Goal: Task Accomplishment & Management: Manage account settings

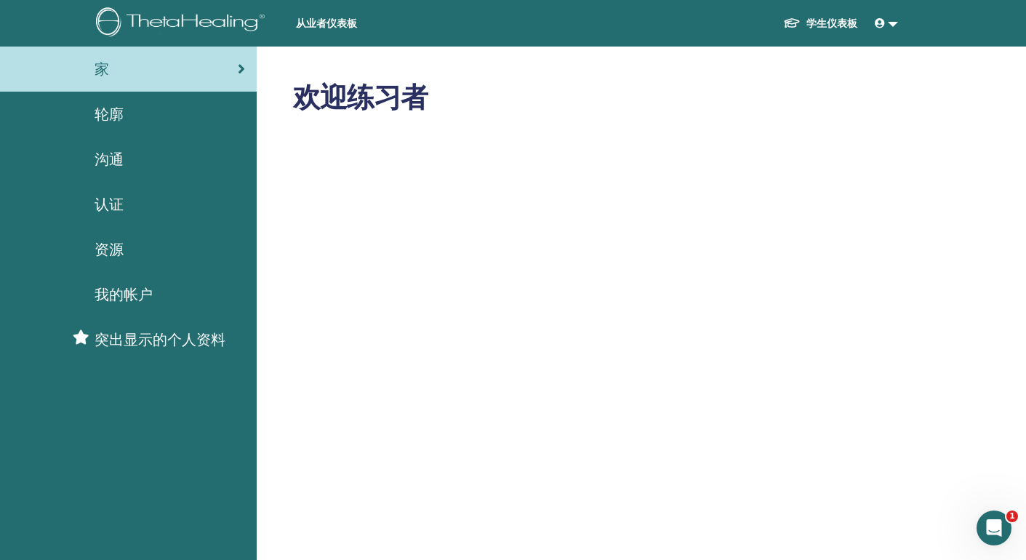
click at [892, 28] on link at bounding box center [886, 23] width 35 height 27
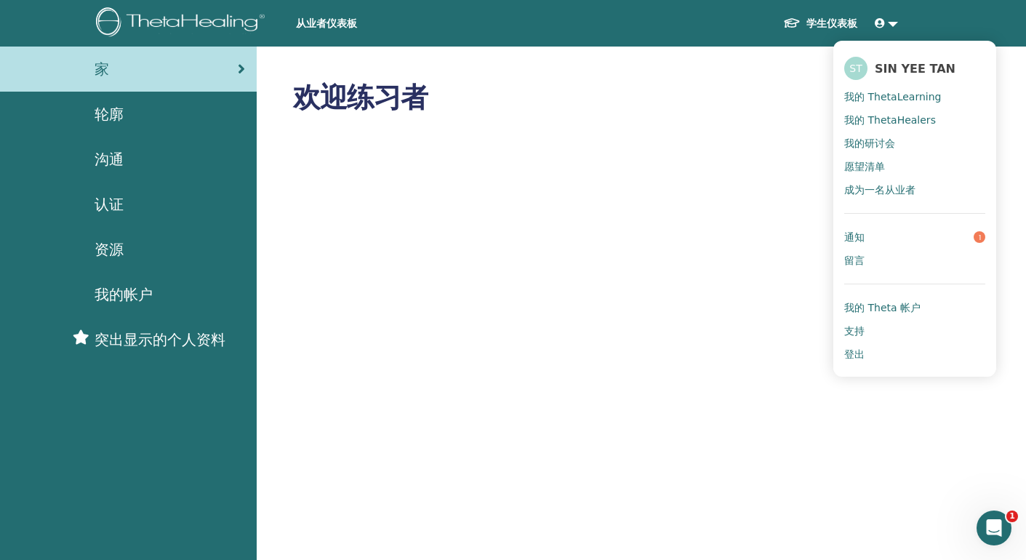
click at [879, 308] on span "我的 Theta 帐户" at bounding box center [882, 307] width 76 height 13
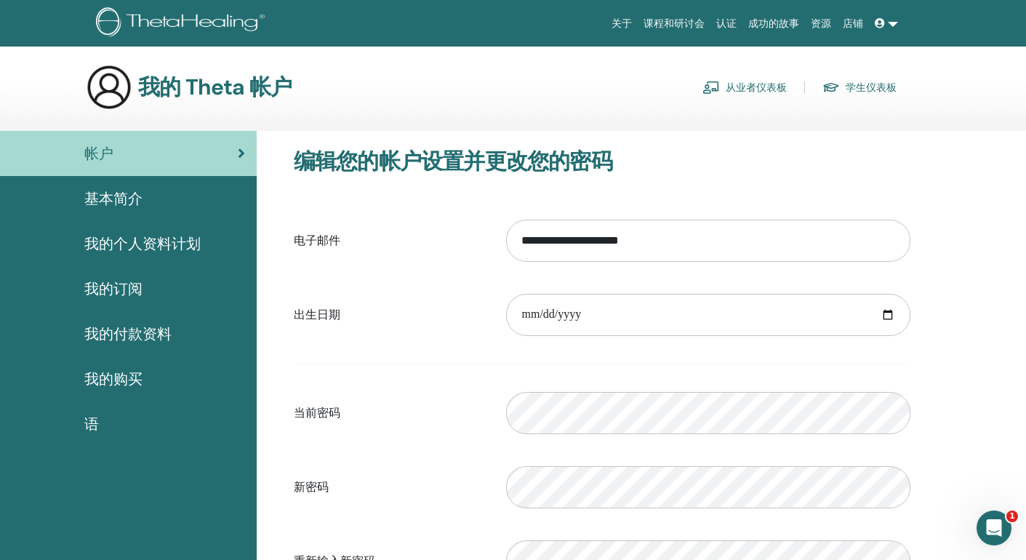
click at [137, 375] on span "我的购买" at bounding box center [113, 379] width 58 height 22
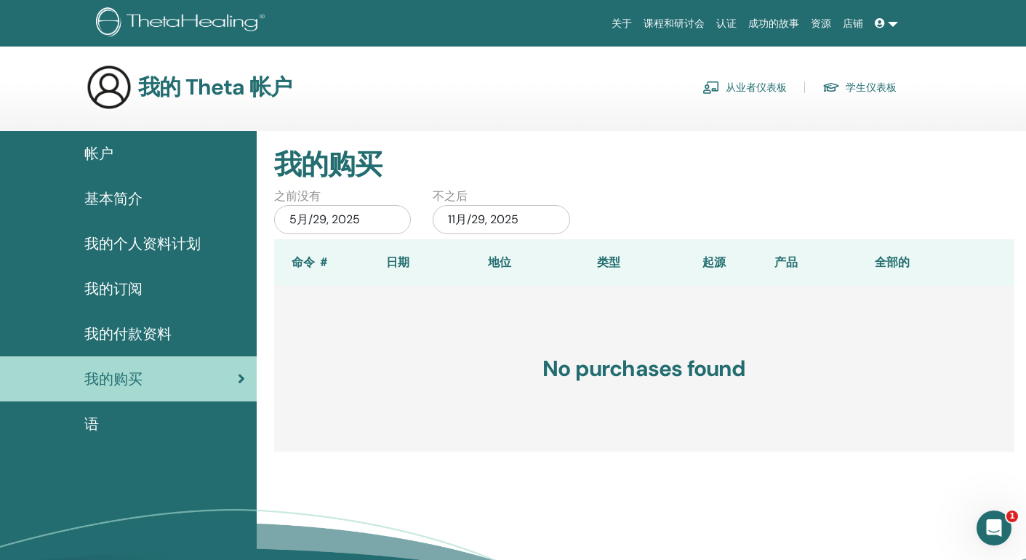
click at [167, 327] on span "我的付款资料" at bounding box center [127, 334] width 87 height 22
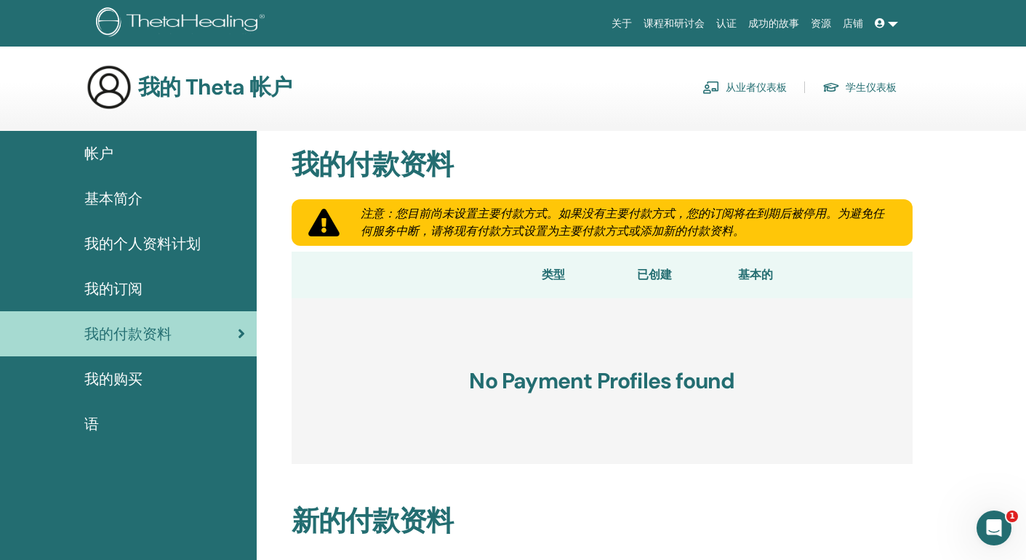
click at [171, 385] on div "我的购买" at bounding box center [128, 379] width 233 height 22
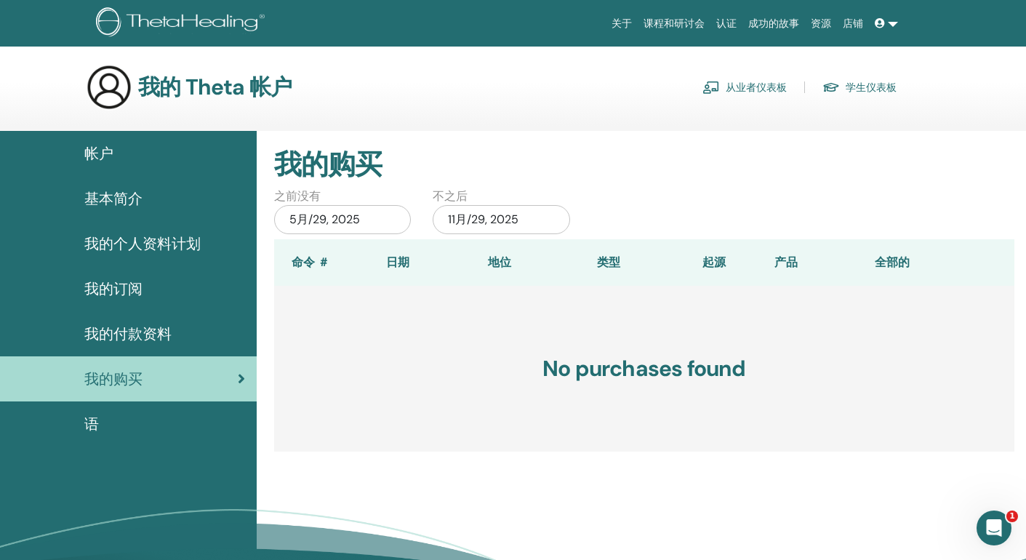
click at [149, 419] on div "语" at bounding box center [128, 424] width 233 height 22
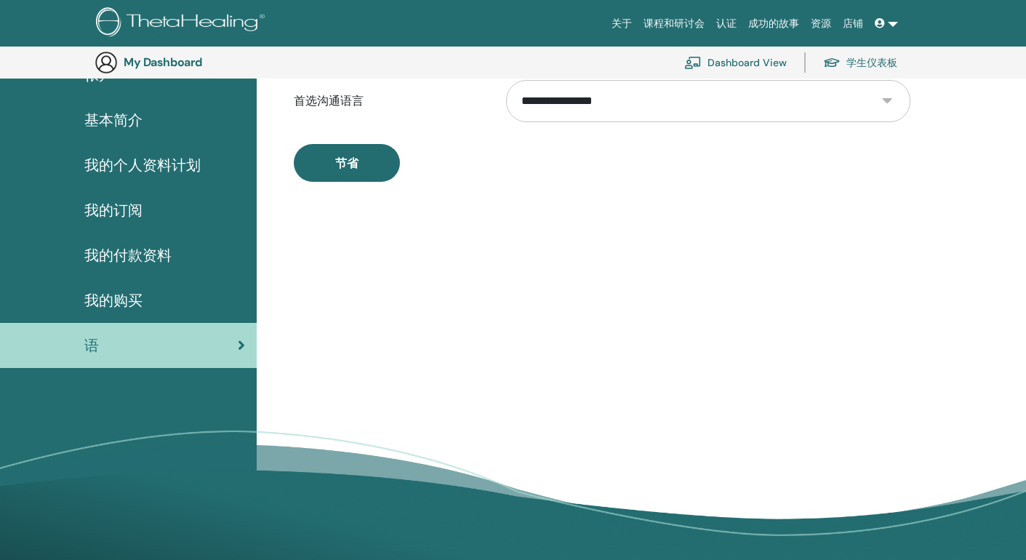
scroll to position [112, 0]
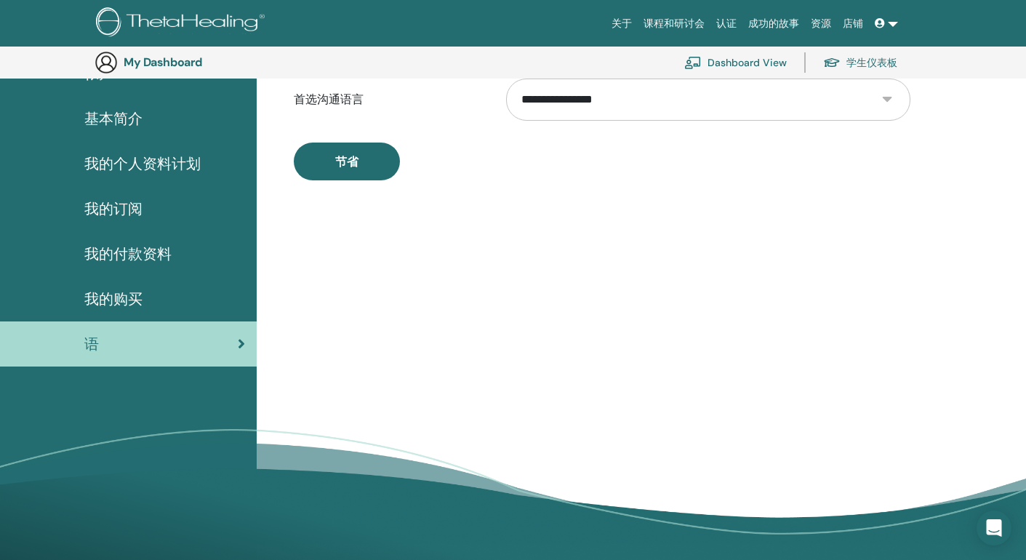
click at [168, 210] on div "我的订阅" at bounding box center [128, 209] width 233 height 22
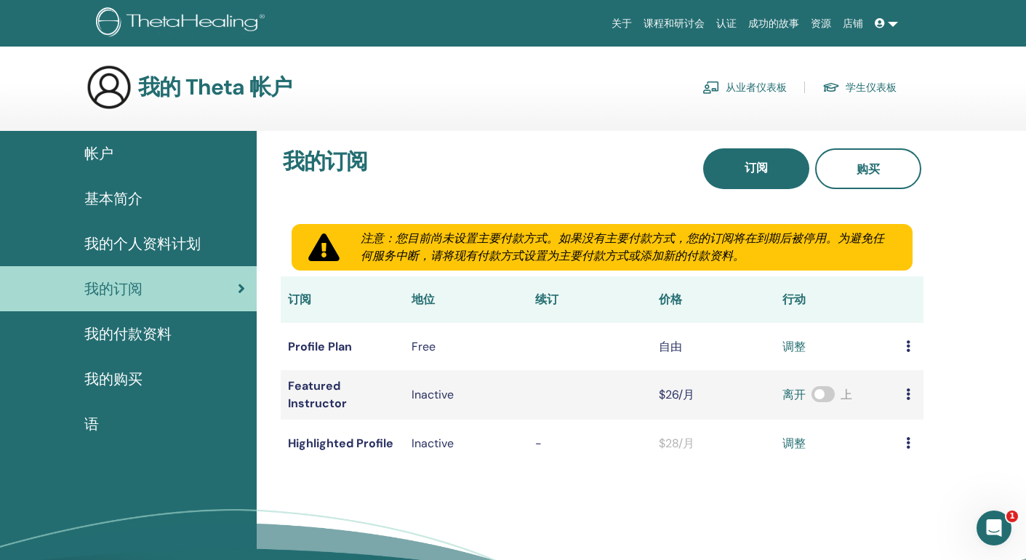
click at [189, 241] on span "我的个人资料计划" at bounding box center [142, 244] width 116 height 22
